Goal: Task Accomplishment & Management: Manage account settings

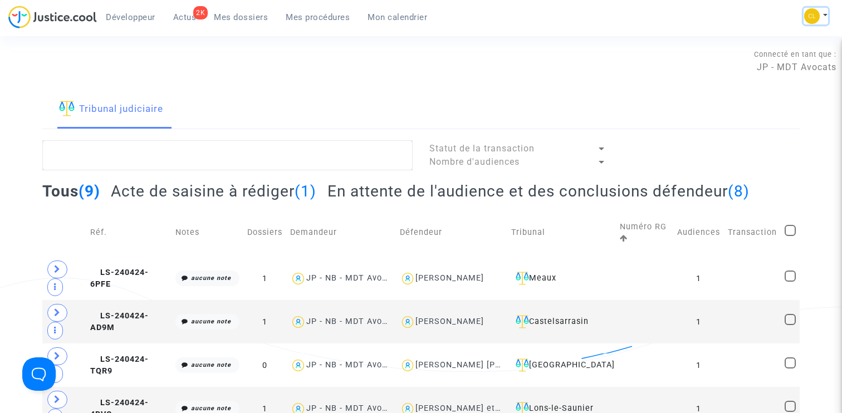
click at [822, 15] on button at bounding box center [816, 16] width 25 height 17
click at [761, 56] on link "Changer de compte" at bounding box center [771, 57] width 112 height 18
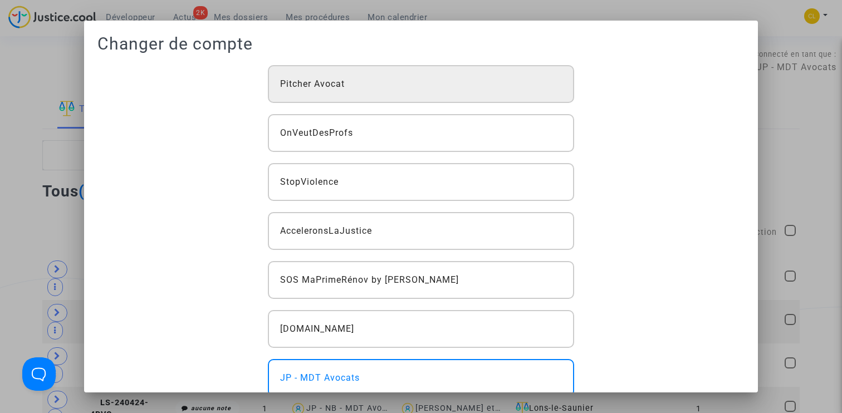
click at [382, 81] on div "Pitcher Avocat" at bounding box center [421, 84] width 307 height 38
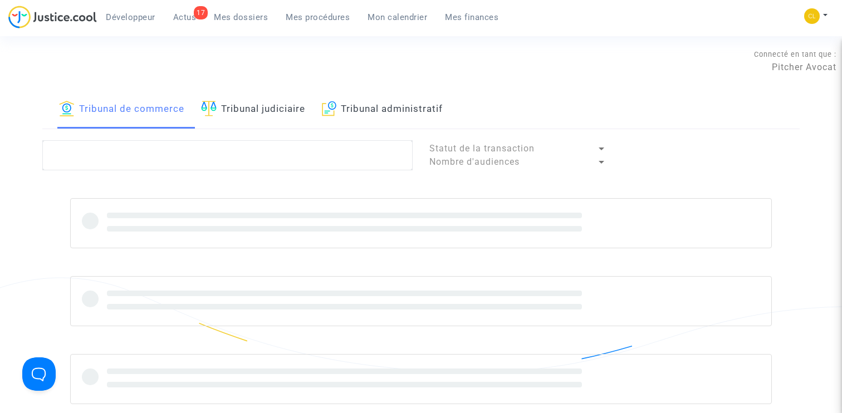
click at [326, 26] on div "Développeur 17 Actus Mes dossiers Mes procédures Mon calendrier Mes finances" at bounding box center [257, 21] width 499 height 31
